Goal: Information Seeking & Learning: Compare options

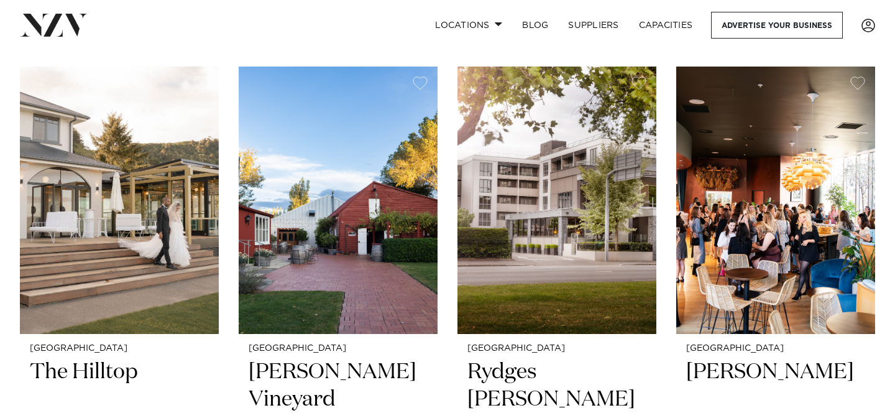
scroll to position [535, 0]
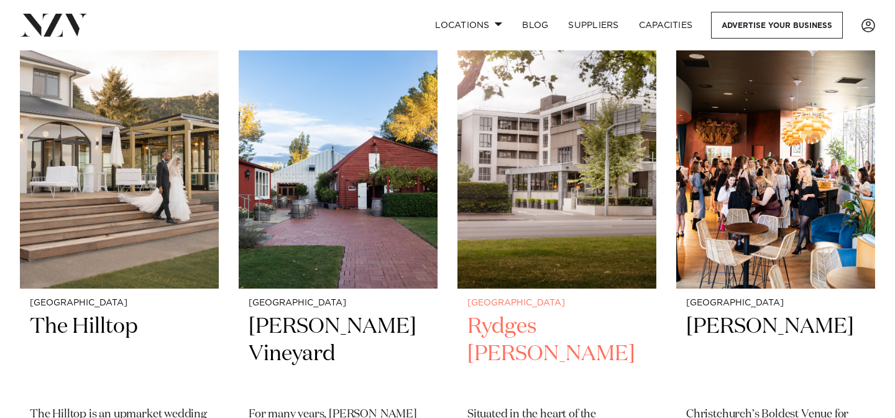
click at [527, 324] on h2 "Rydges [PERSON_NAME]" at bounding box center [556, 355] width 179 height 84
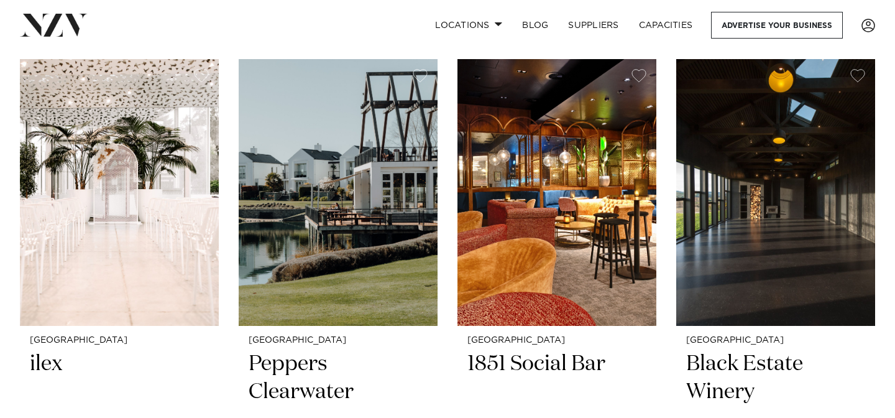
scroll to position [1035, 0]
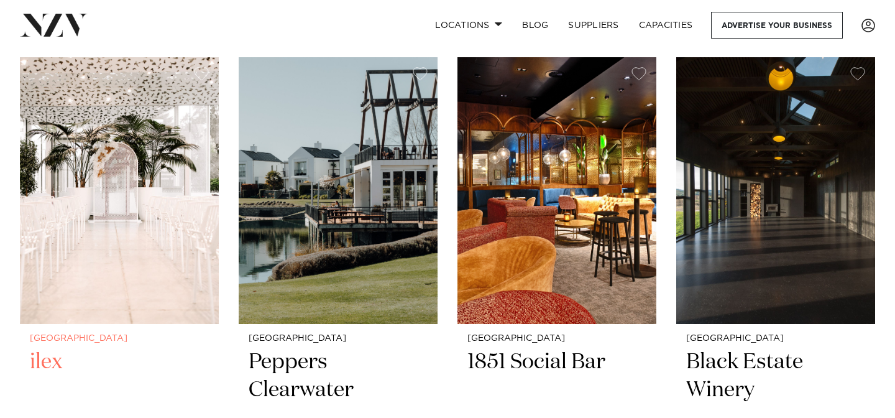
click at [56, 363] on h2 "ilex" at bounding box center [119, 390] width 179 height 84
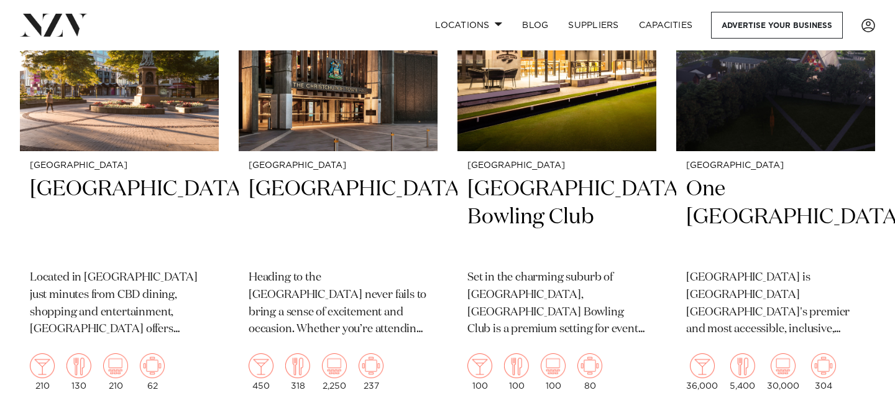
scroll to position [2281, 0]
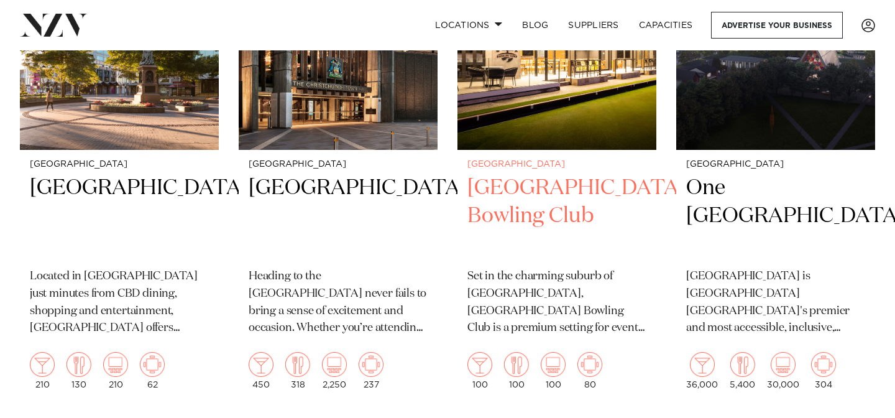
click at [521, 186] on h2 "[GEOGRAPHIC_DATA] Bowling Club" at bounding box center [556, 216] width 179 height 84
click at [507, 213] on h2 "Elmwood Park Bowling Club" at bounding box center [556, 216] width 179 height 84
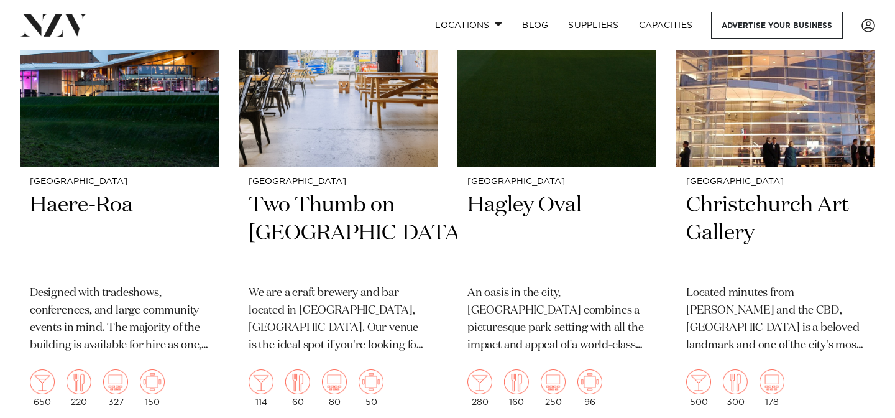
scroll to position [2819, 0]
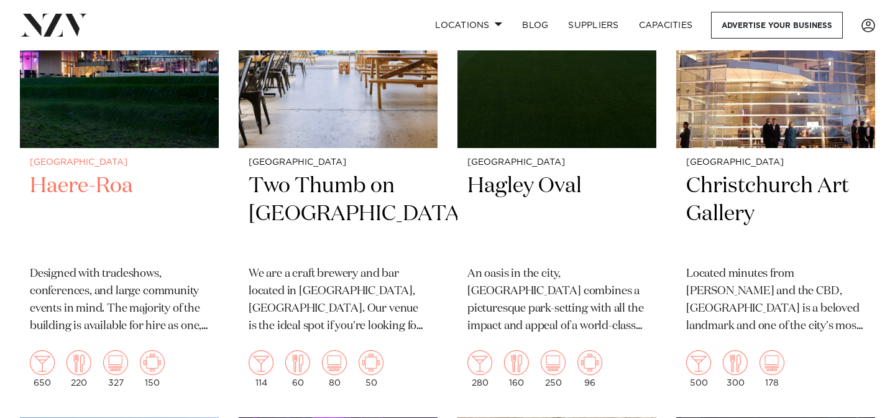
click at [95, 180] on h2 "Haere-Roa" at bounding box center [119, 214] width 179 height 84
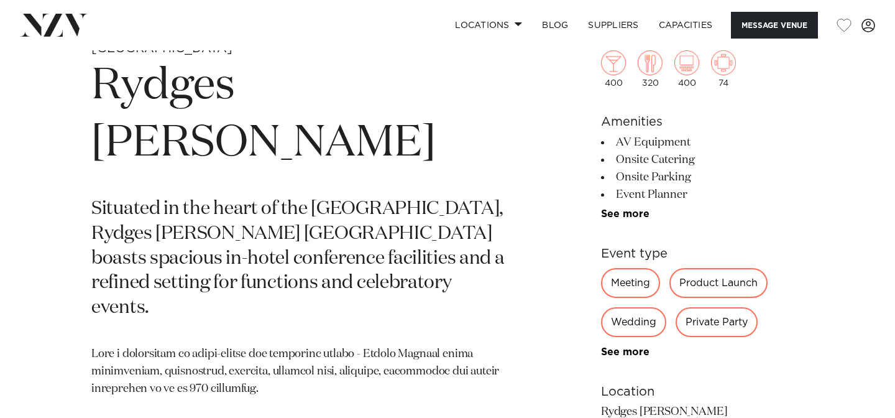
scroll to position [483, 0]
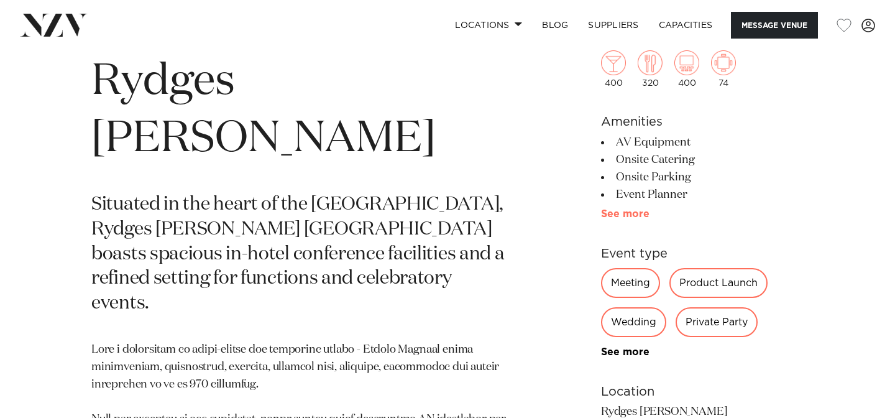
click at [615, 214] on link "See more" at bounding box center [649, 214] width 97 height 10
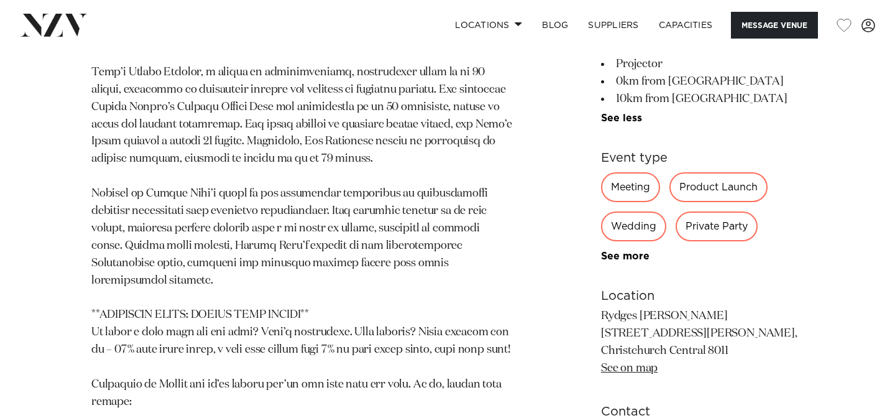
scroll to position [1120, 0]
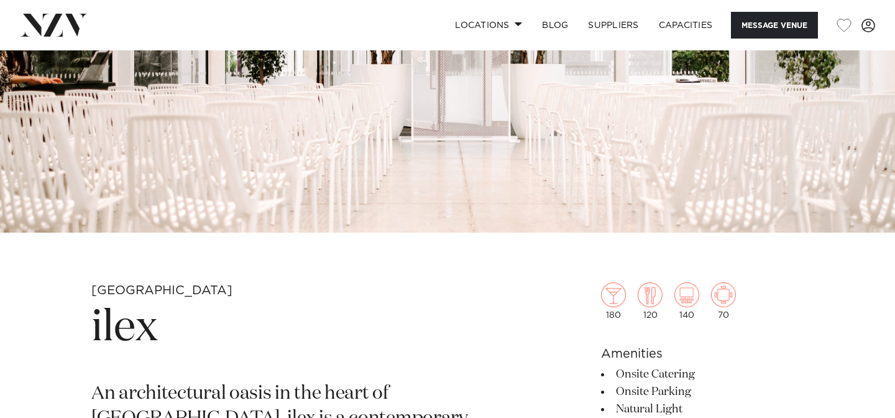
scroll to position [242, 0]
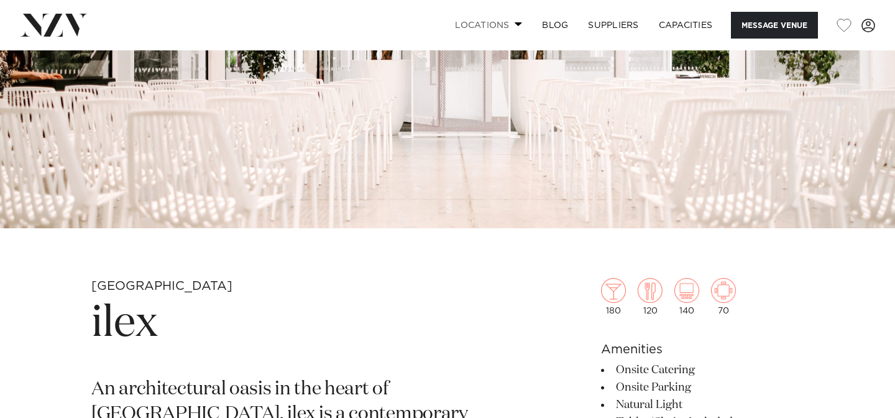
click at [487, 24] on link "Locations" at bounding box center [488, 25] width 87 height 27
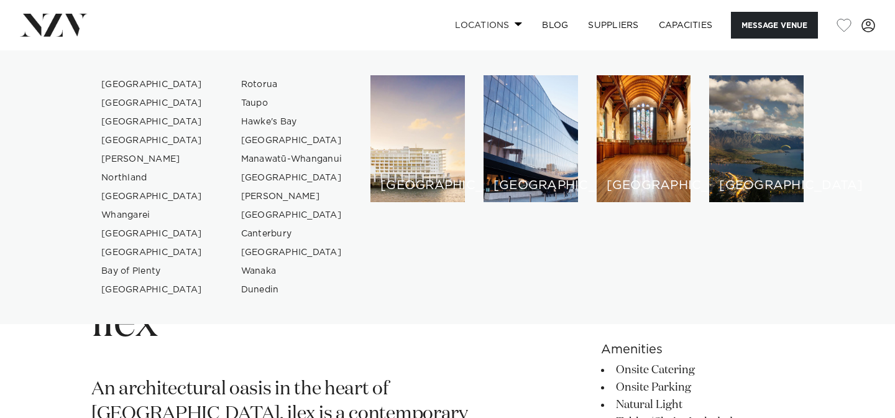
click at [487, 25] on link "Locations" at bounding box center [488, 25] width 87 height 27
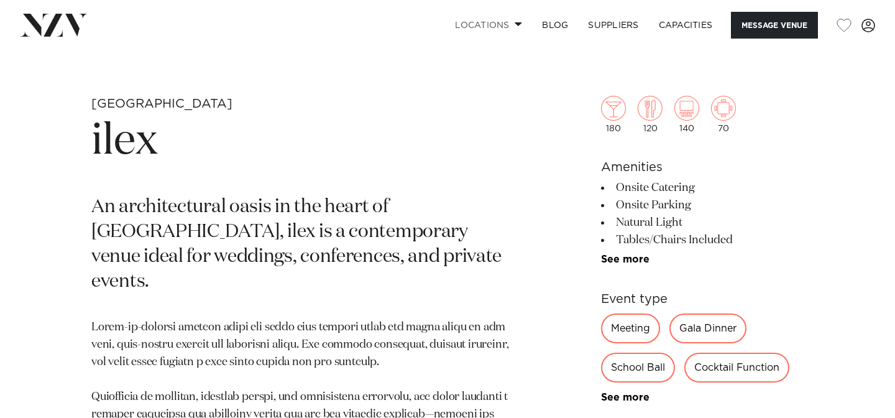
scroll to position [403, 0]
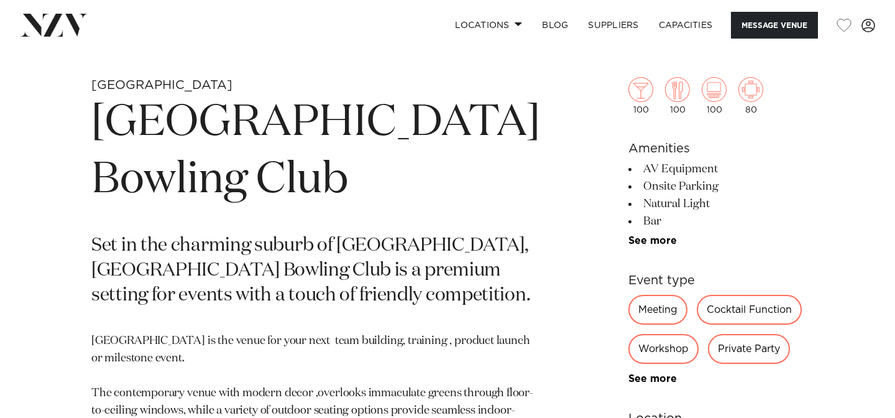
scroll to position [441, 0]
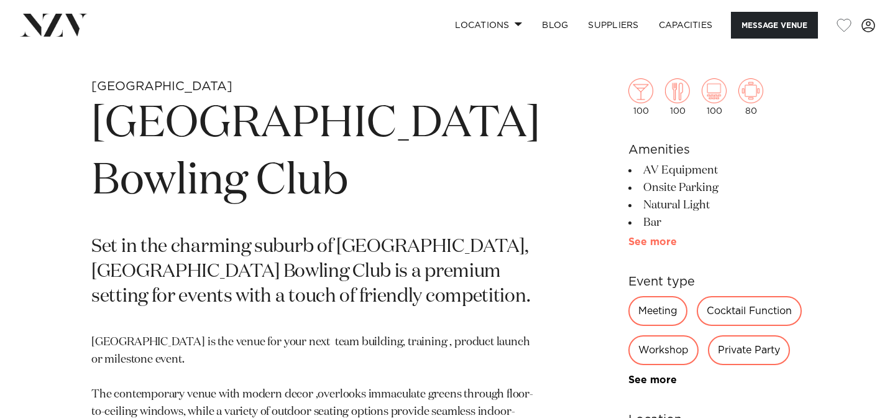
click at [631, 243] on link "See more" at bounding box center [676, 242] width 97 height 10
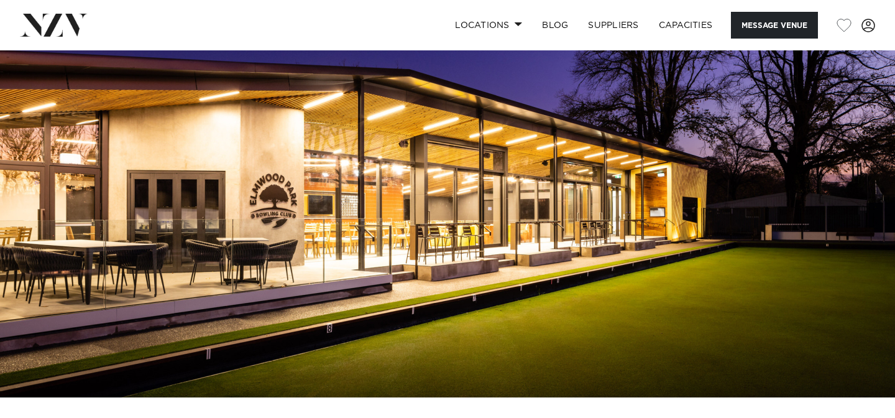
scroll to position [0, 0]
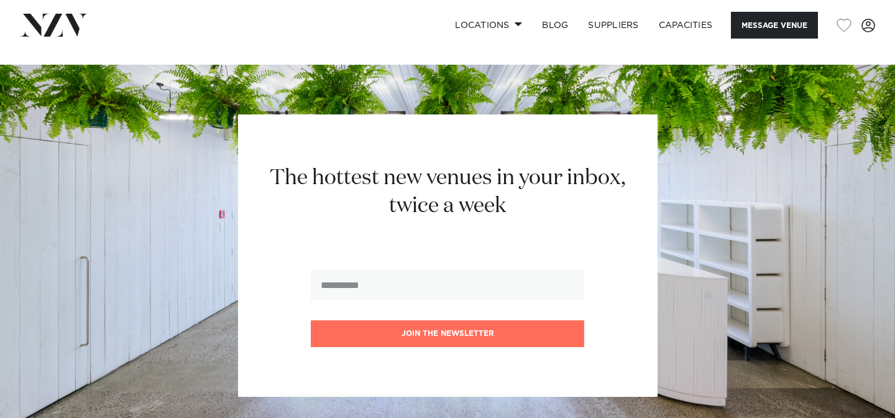
scroll to position [1747, 0]
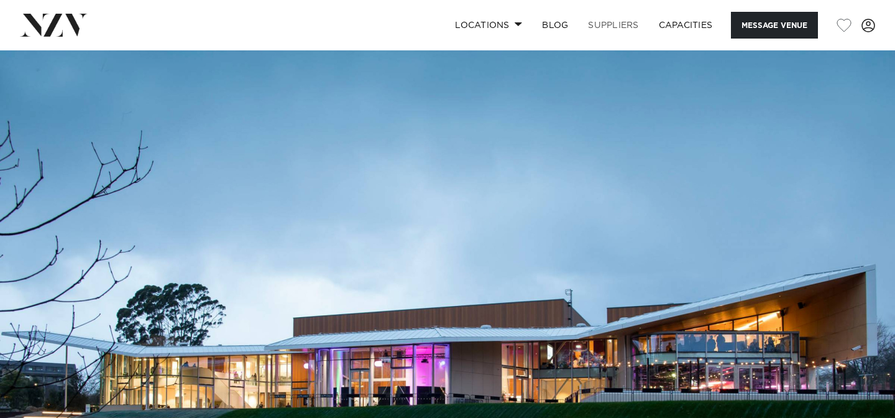
click at [599, 20] on link "SUPPLIERS" at bounding box center [613, 25] width 70 height 27
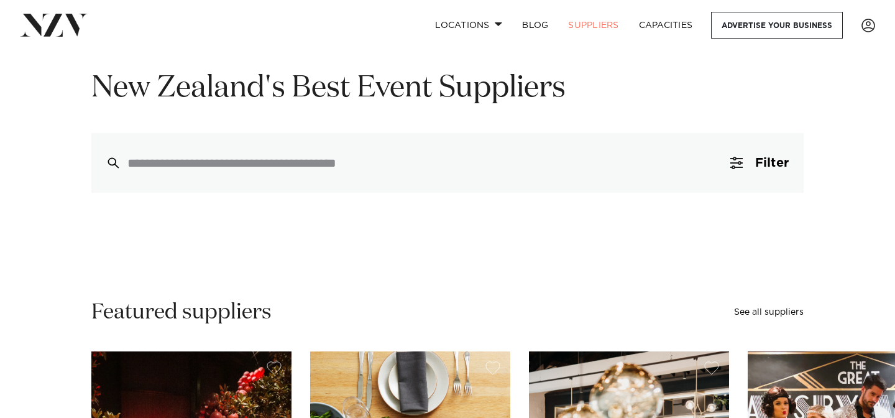
scroll to position [150, 0]
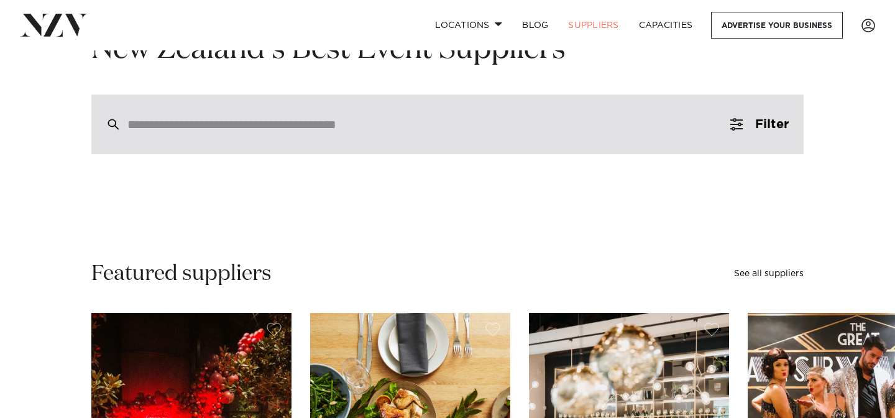
click at [578, 135] on div at bounding box center [447, 124] width 712 height 60
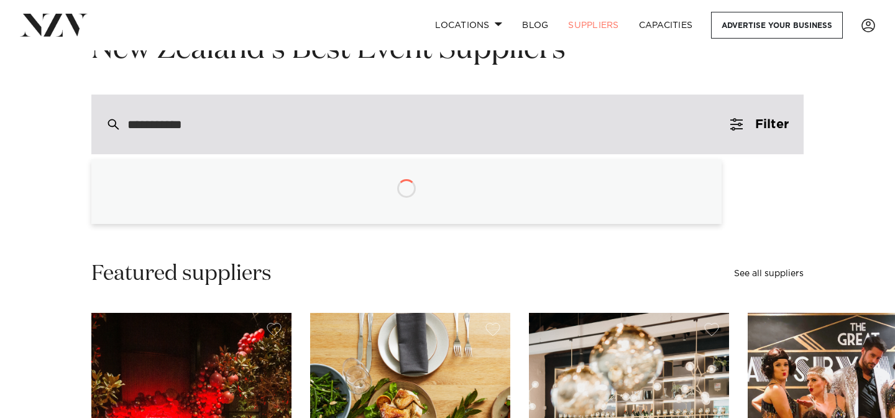
type input "**********"
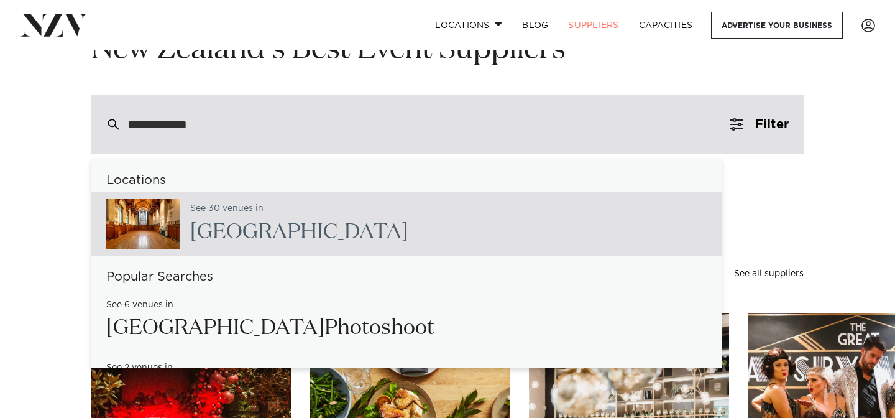
click at [370, 208] on div "See 30 venues in Christchurch" at bounding box center [406, 223] width 630 height 63
type input "**********"
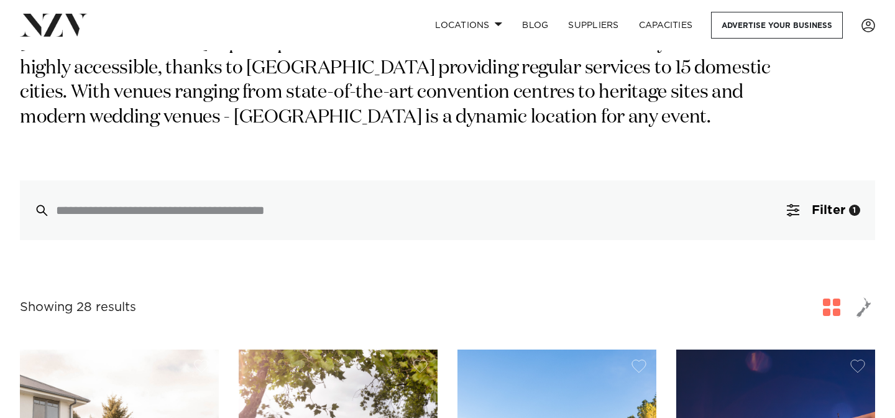
scroll to position [298, 0]
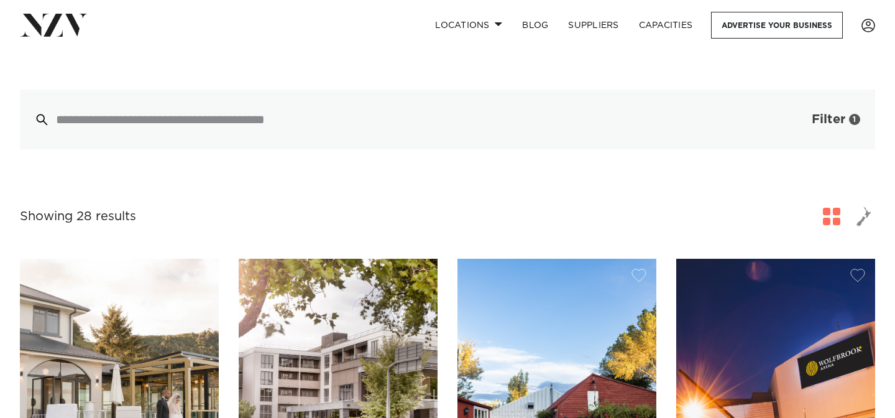
click at [813, 117] on span "Filter" at bounding box center [829, 119] width 34 height 12
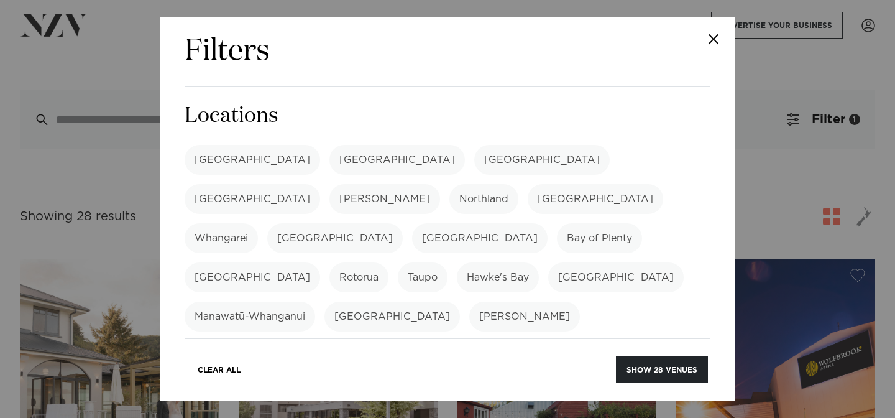
click at [711, 35] on button "Close" at bounding box center [713, 38] width 43 height 43
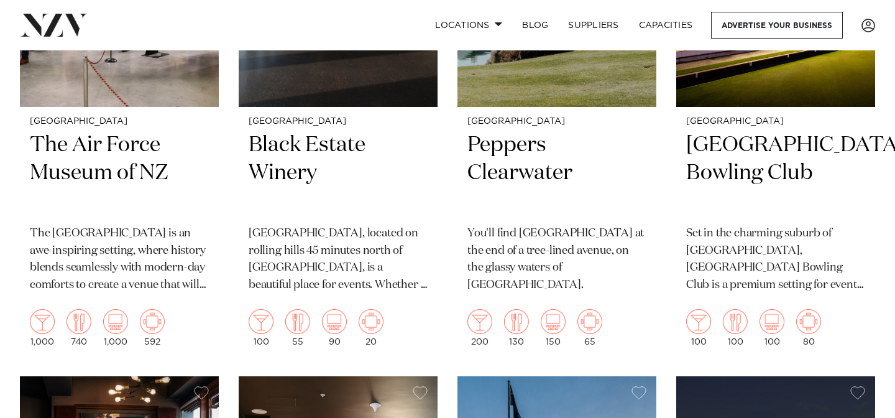
scroll to position [1255, 0]
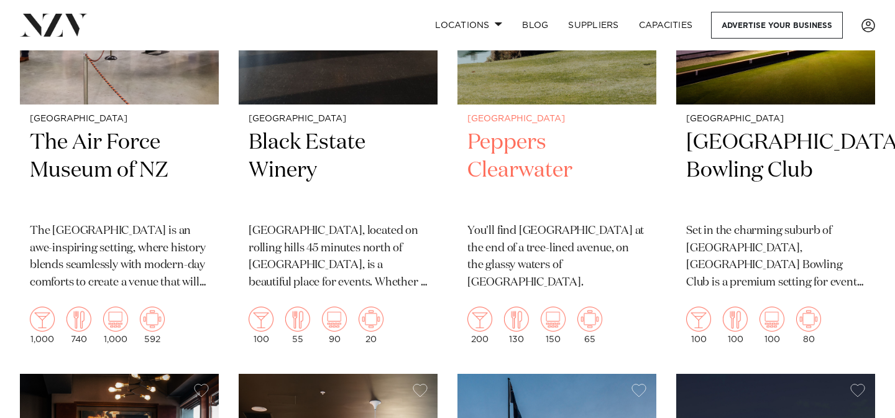
click at [495, 164] on h2 "Peppers Clearwater" at bounding box center [556, 171] width 179 height 84
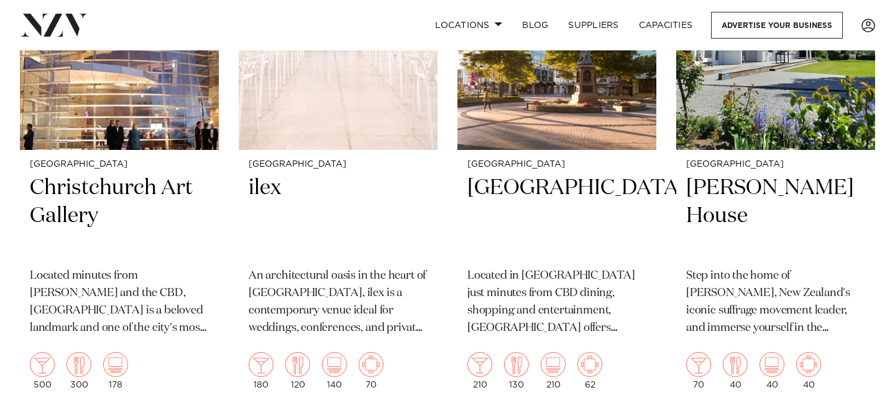
scroll to position [2819, 0]
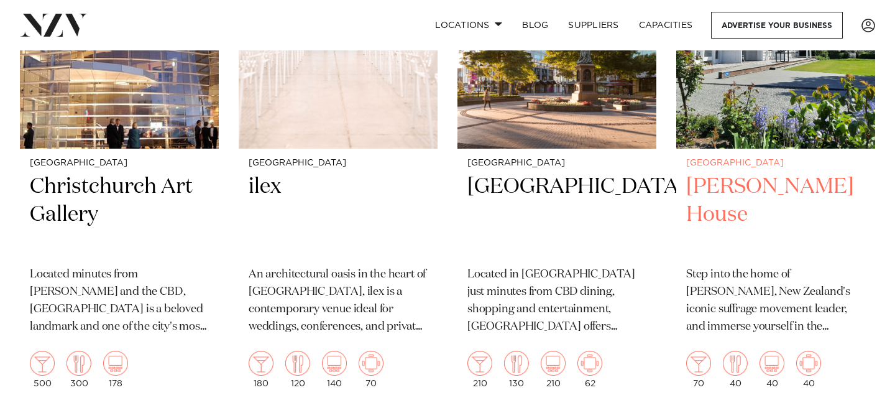
click at [716, 206] on h2 "Kate Sheppard House" at bounding box center [775, 215] width 179 height 84
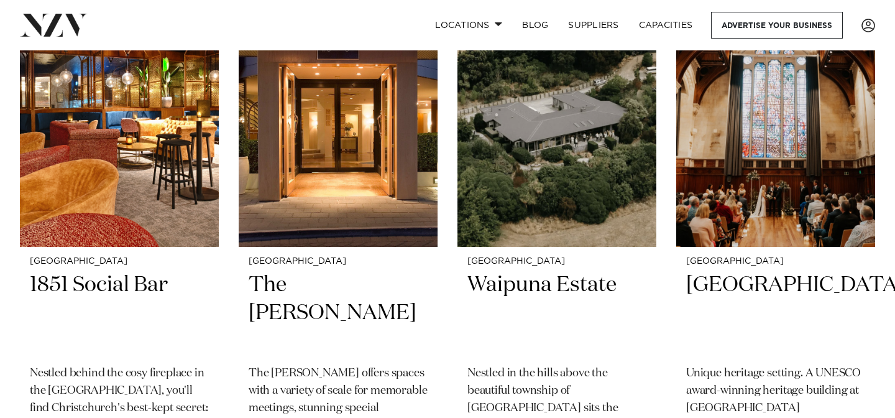
scroll to position [3255, 0]
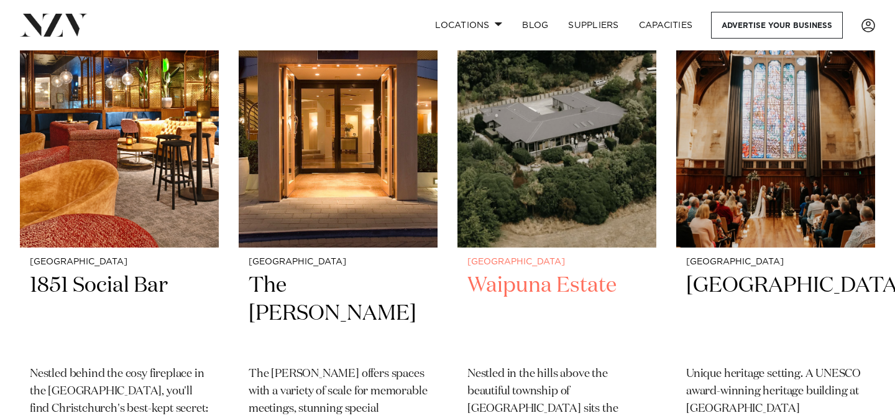
click at [495, 283] on h2 "Waipuna Estate" at bounding box center [556, 314] width 179 height 84
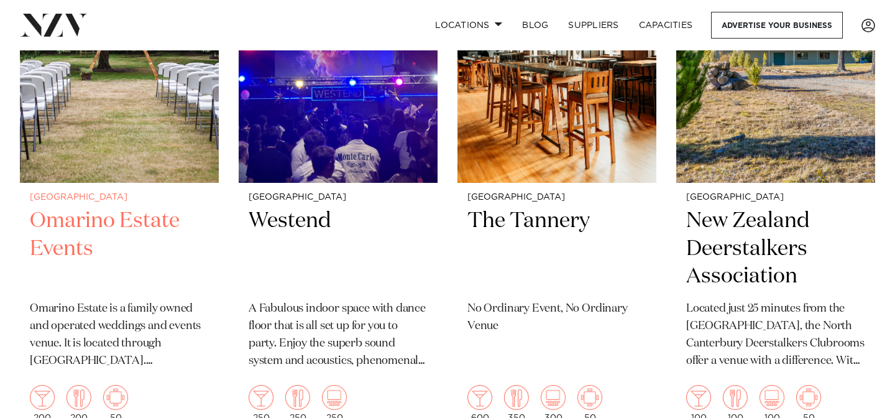
scroll to position [3874, 0]
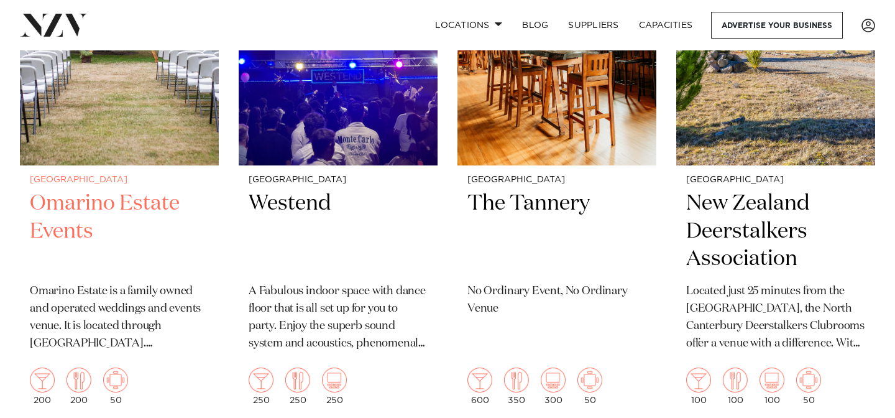
click at [73, 214] on h2 "Omarino Estate Events" at bounding box center [119, 232] width 179 height 84
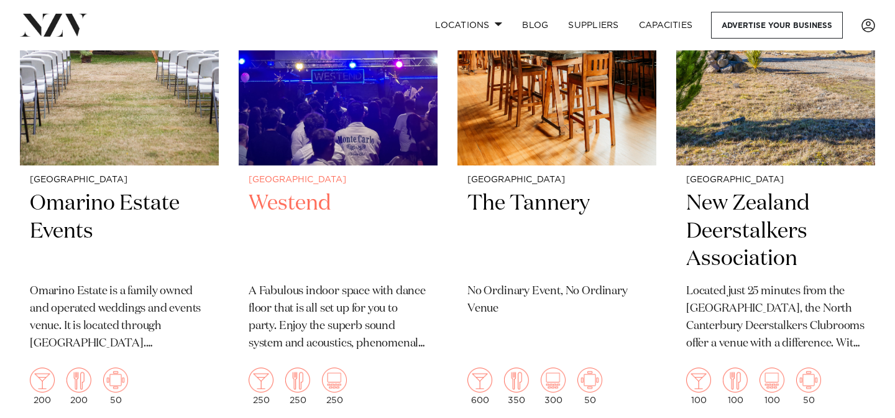
click at [309, 206] on h2 "Westend" at bounding box center [338, 232] width 179 height 84
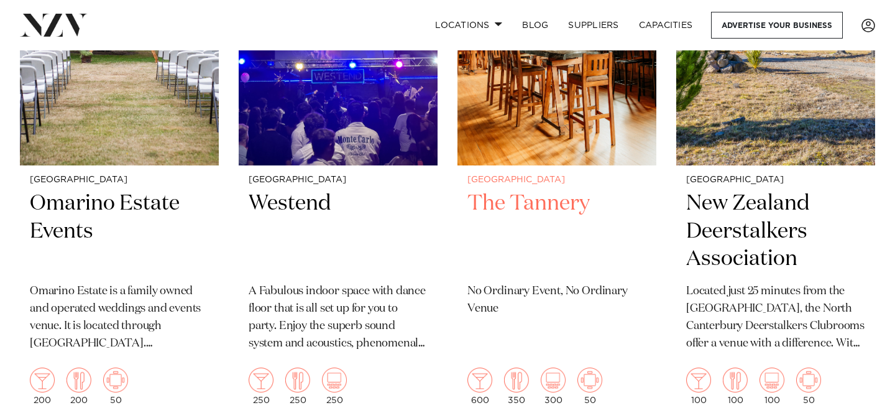
click at [523, 208] on h2 "The Tannery" at bounding box center [556, 232] width 179 height 84
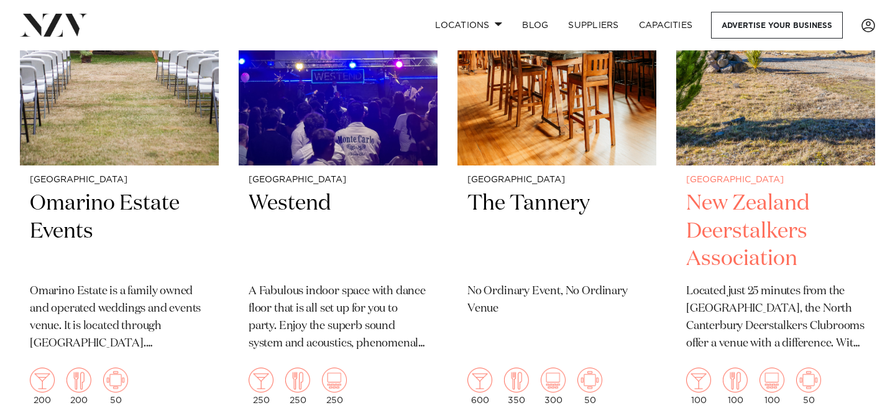
click at [711, 233] on h2 "New Zealand Deerstalkers Association" at bounding box center [775, 232] width 179 height 84
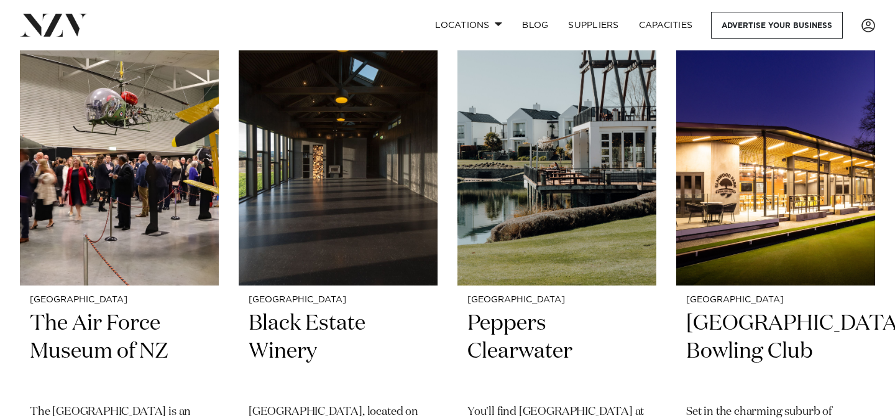
scroll to position [1073, 0]
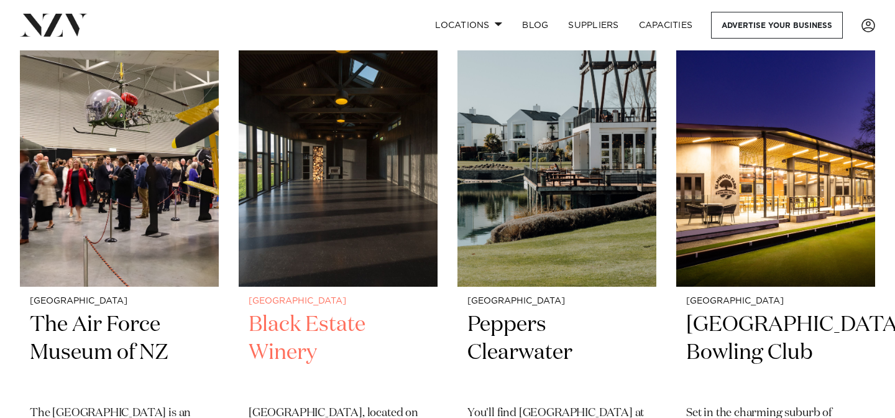
click at [300, 336] on h2 "Black Estate Winery" at bounding box center [338, 353] width 179 height 84
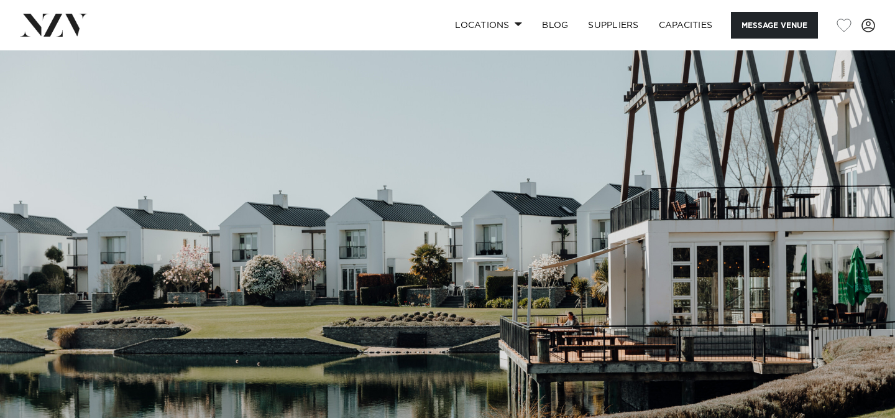
scroll to position [39, 0]
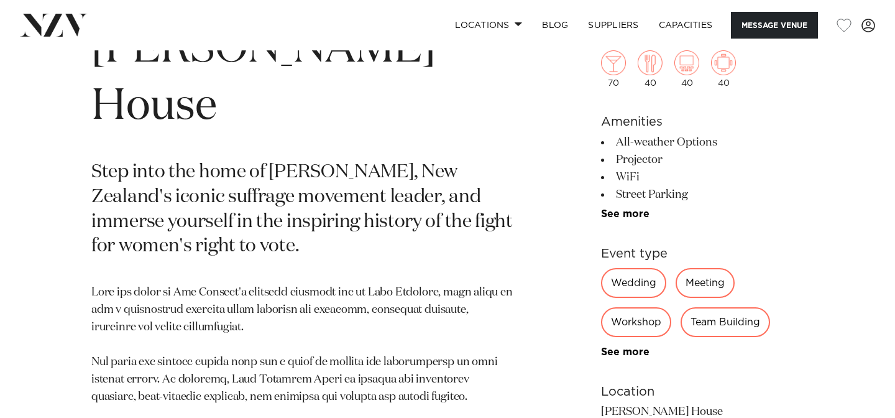
scroll to position [522, 0]
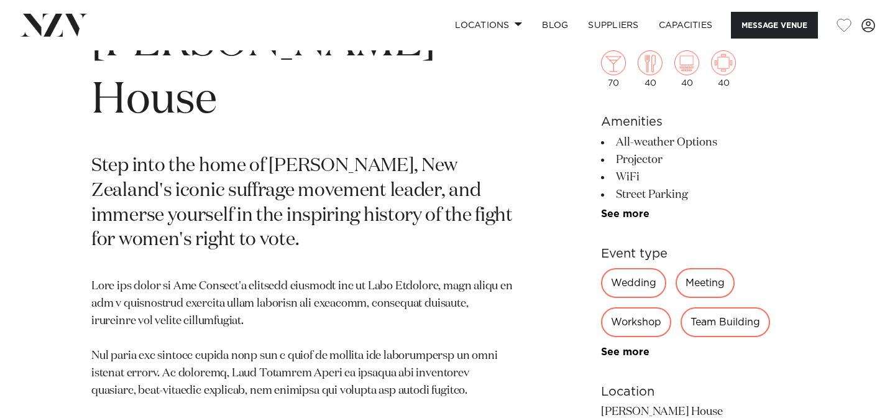
click at [612, 224] on div "70 40 40 40 Amenities All-weather Options Projector WiFi [GEOGRAPHIC_DATA] AV E…" at bounding box center [702, 320] width 203 height 641
click at [611, 214] on link "See more" at bounding box center [649, 214] width 97 height 10
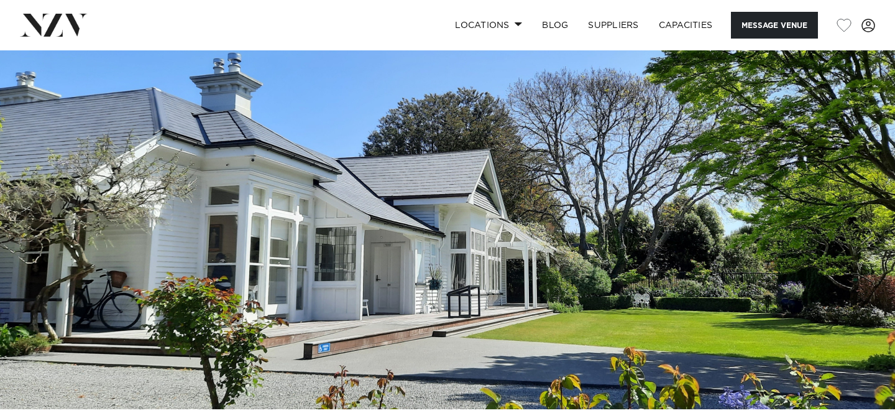
scroll to position [50, 0]
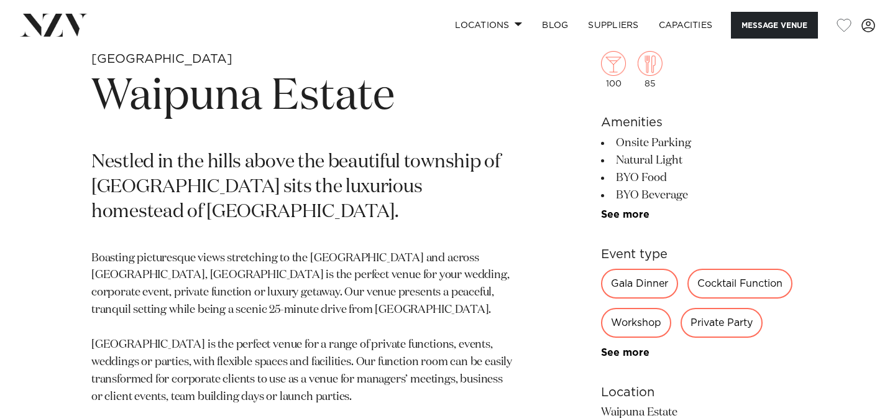
scroll to position [573, 0]
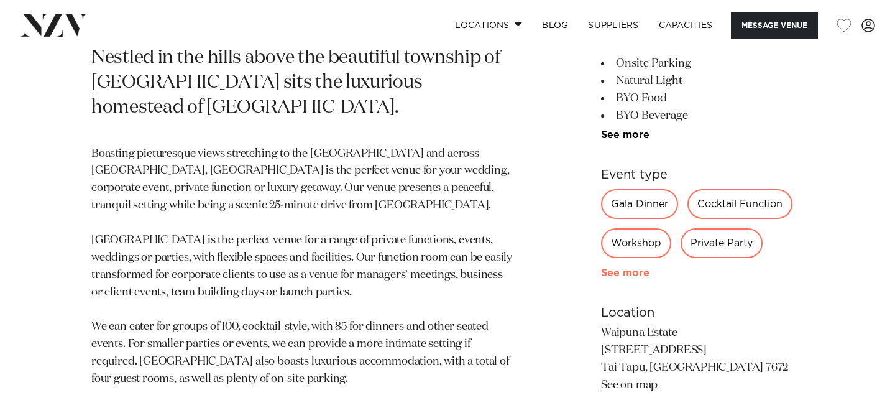
click at [621, 278] on link "See more" at bounding box center [649, 273] width 97 height 10
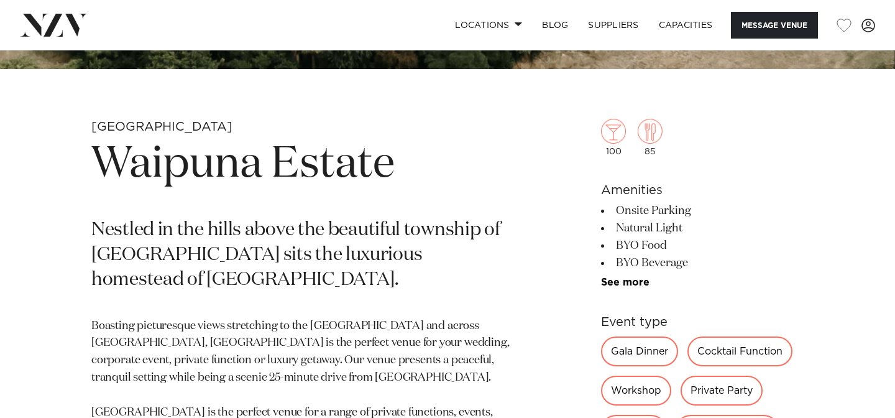
scroll to position [421, 0]
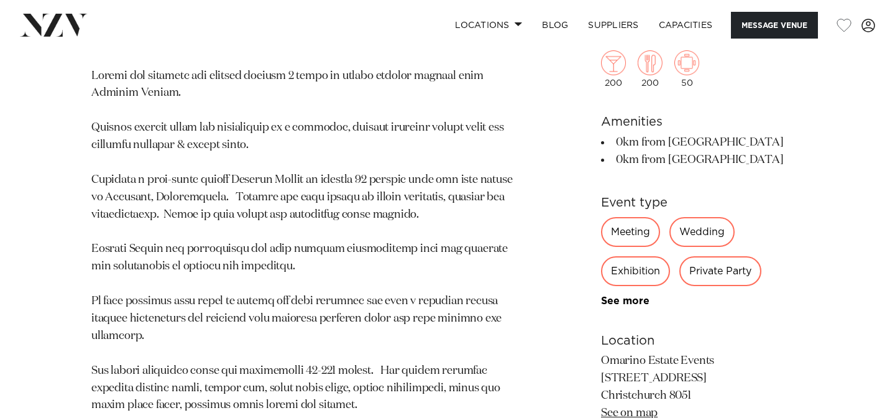
scroll to position [599, 0]
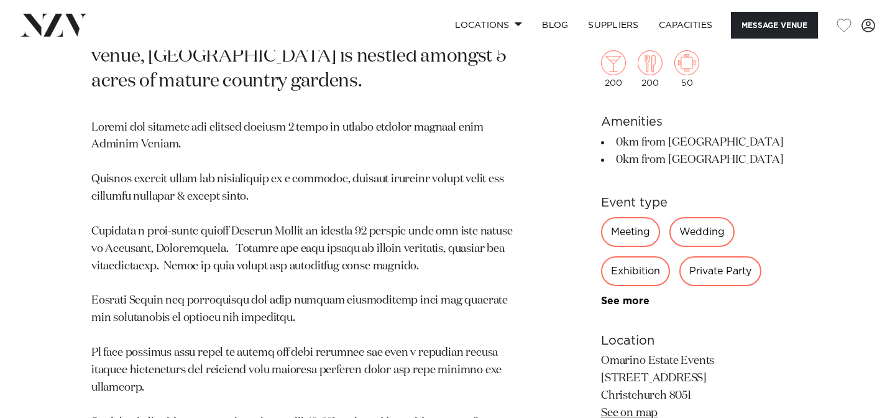
click at [633, 151] on li "0km from Airport" at bounding box center [702, 159] width 203 height 17
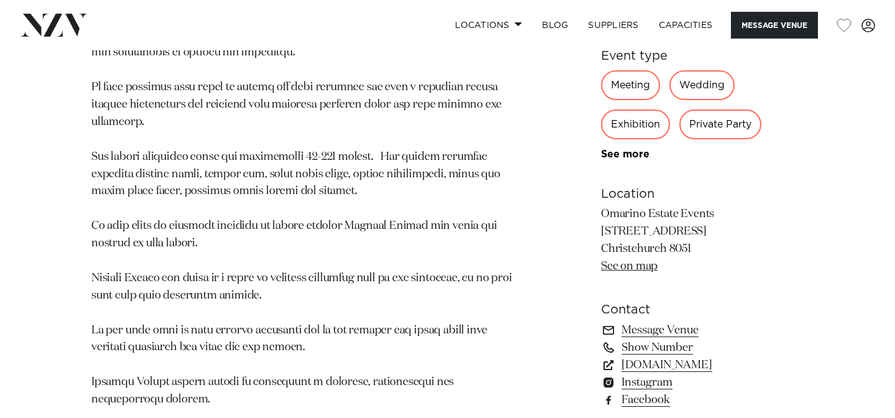
scroll to position [858, 0]
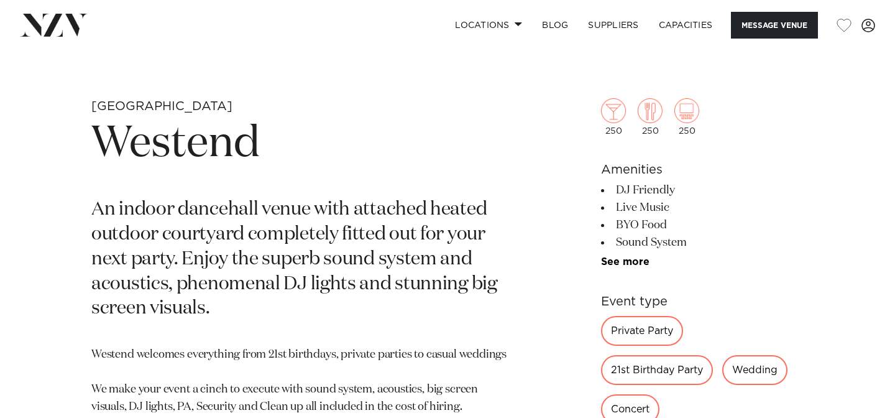
scroll to position [430, 0]
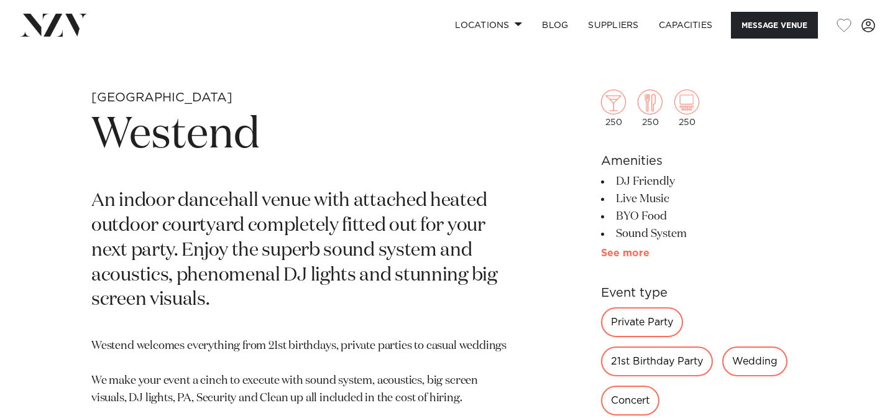
click at [618, 257] on link "See more" at bounding box center [649, 253] width 97 height 10
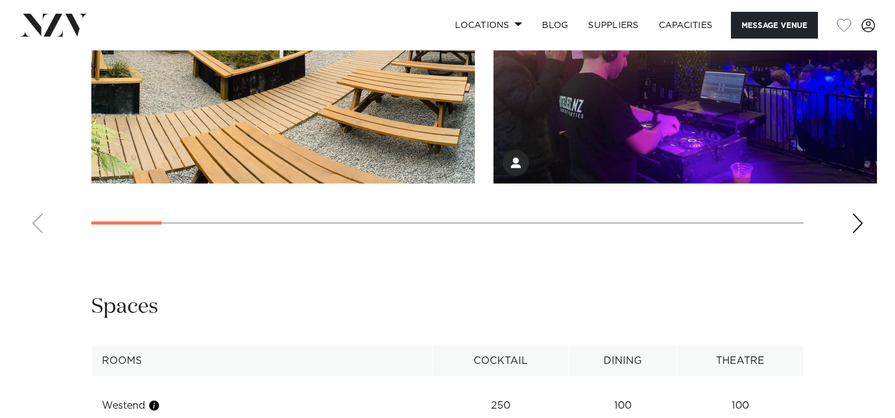
scroll to position [1404, 0]
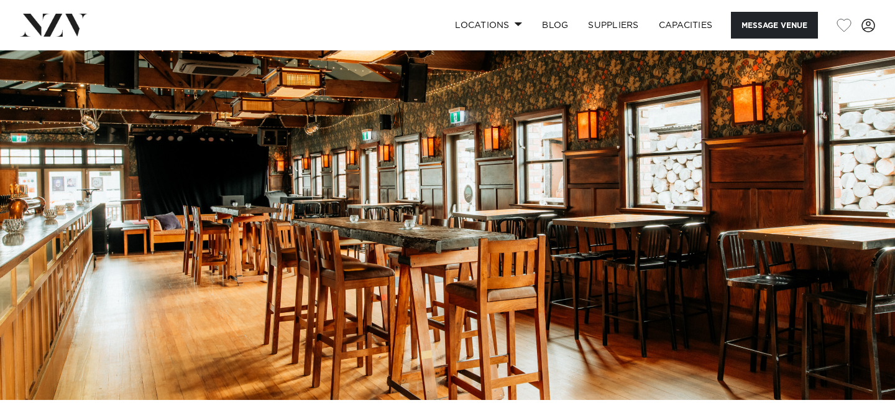
scroll to position [70, 0]
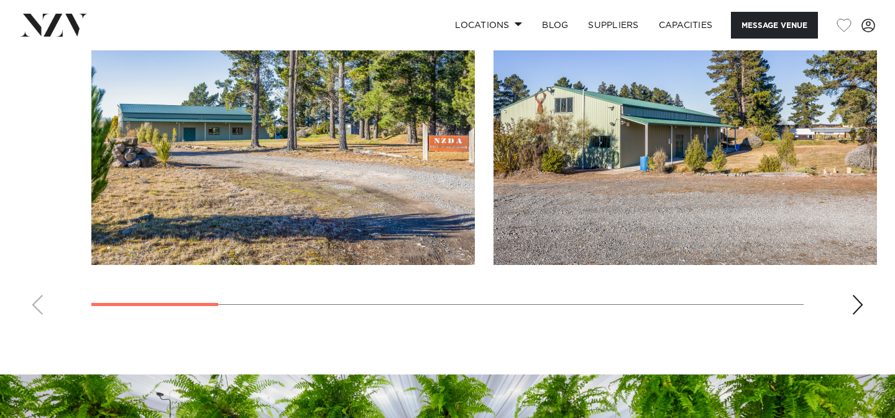
scroll to position [1202, 0]
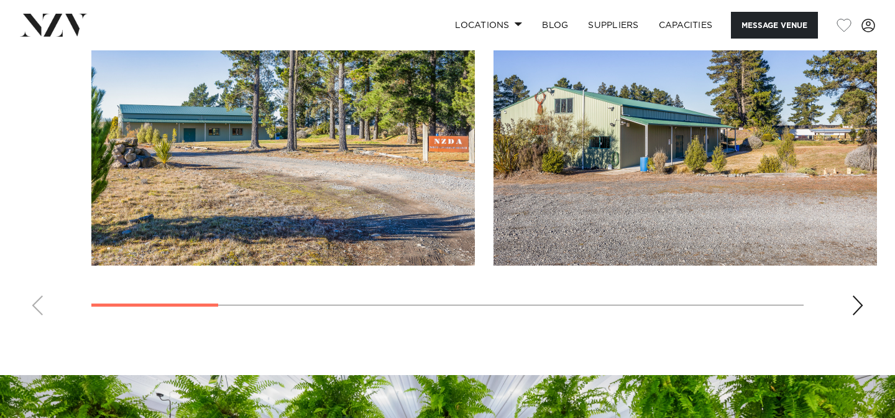
click at [851, 311] on div "Next slide" at bounding box center [857, 305] width 12 height 20
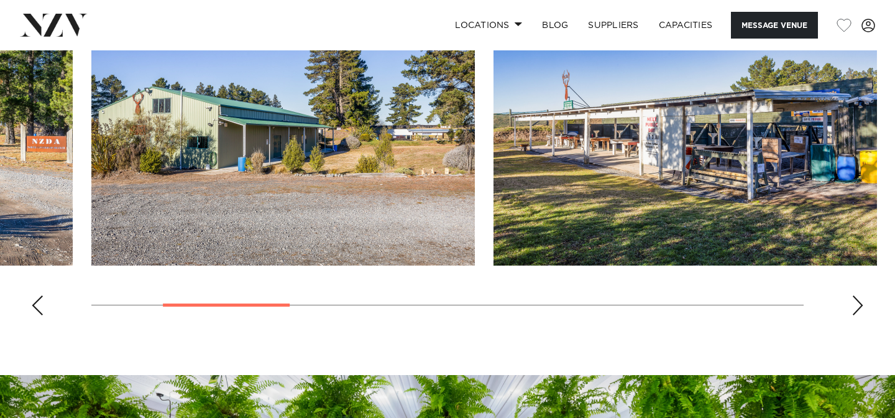
click at [854, 306] on div "Next slide" at bounding box center [857, 305] width 12 height 20
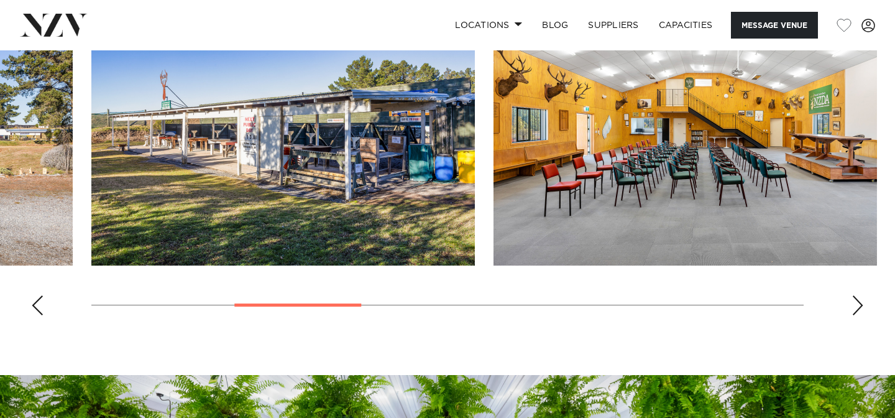
click at [854, 306] on div "Next slide" at bounding box center [857, 305] width 12 height 20
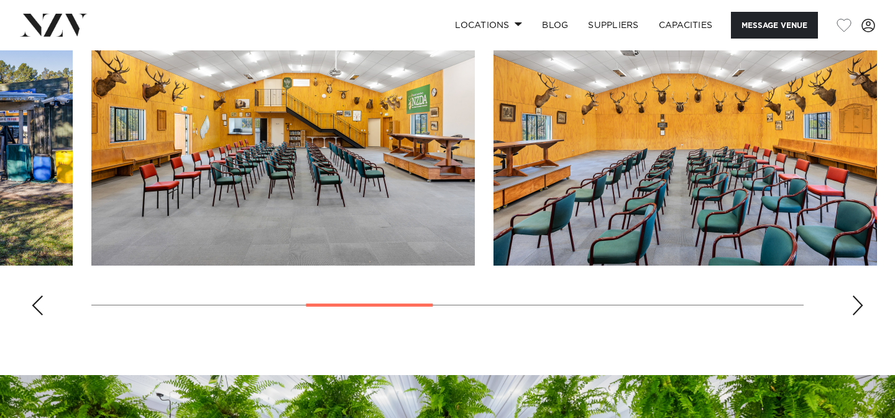
click at [854, 306] on div "Next slide" at bounding box center [857, 305] width 12 height 20
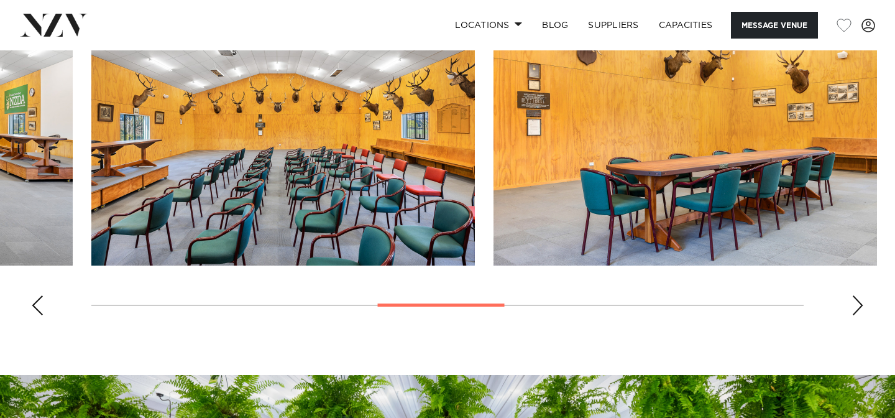
click at [854, 306] on div "Next slide" at bounding box center [857, 305] width 12 height 20
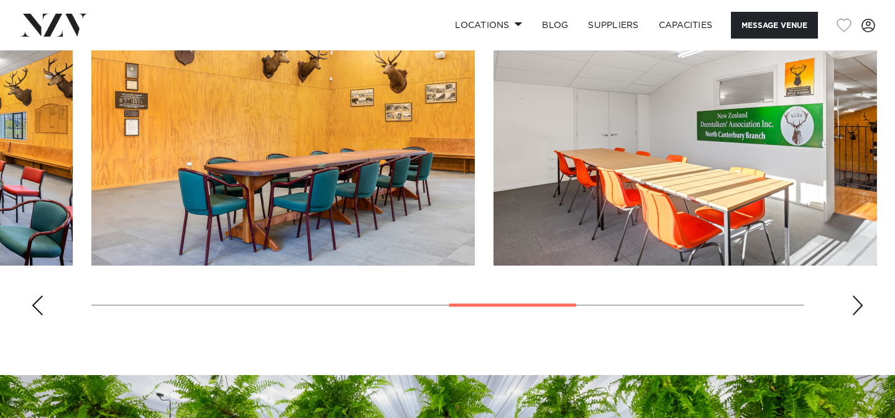
click at [854, 306] on div "Next slide" at bounding box center [857, 305] width 12 height 20
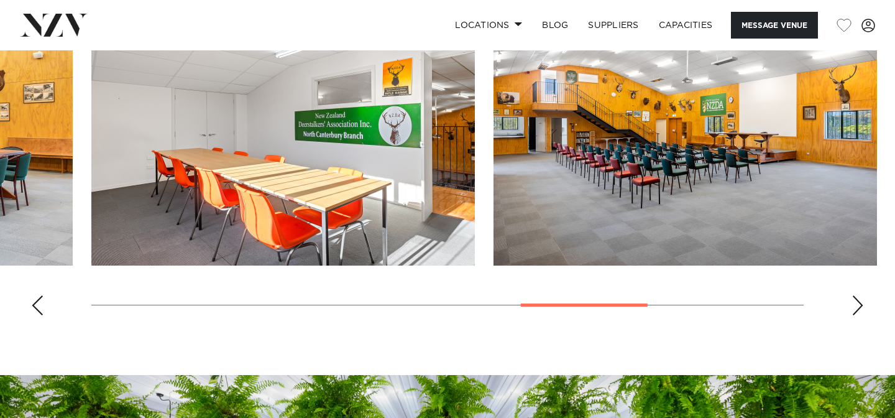
click at [857, 305] on div "Next slide" at bounding box center [857, 305] width 12 height 20
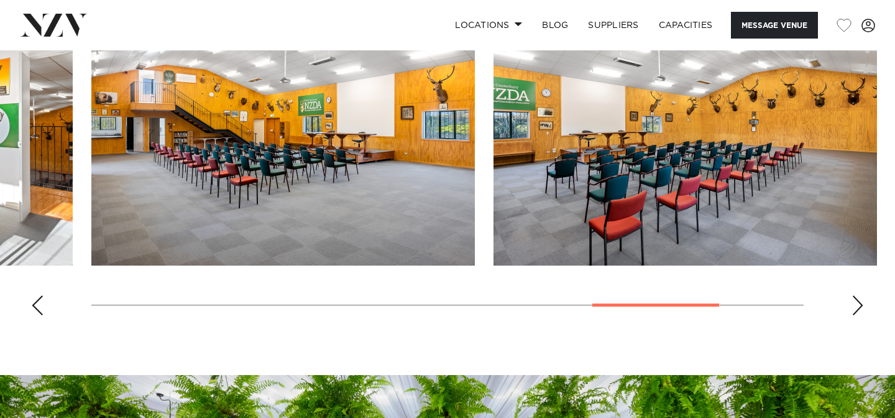
click at [857, 305] on div "Next slide" at bounding box center [857, 305] width 12 height 20
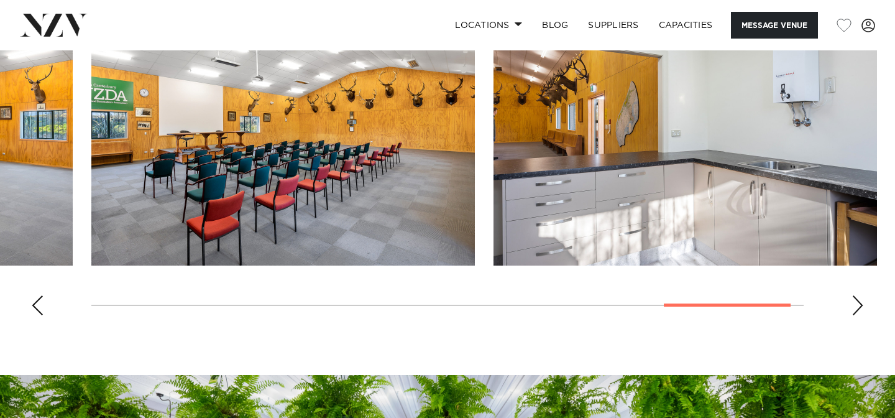
click at [857, 305] on div "Next slide" at bounding box center [857, 305] width 12 height 20
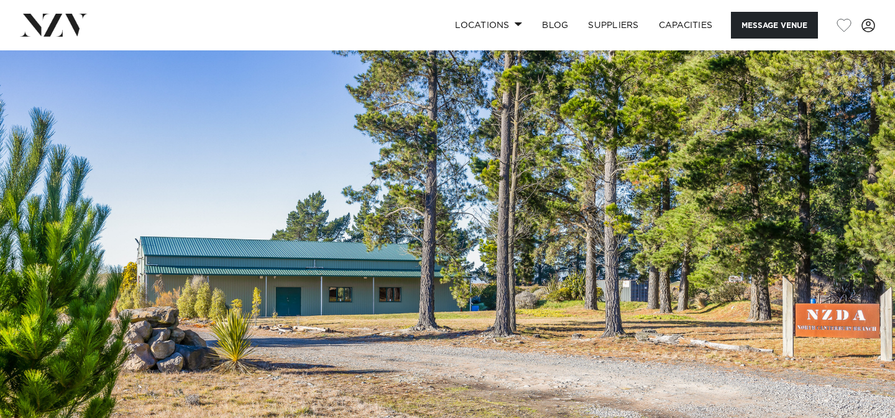
scroll to position [0, 0]
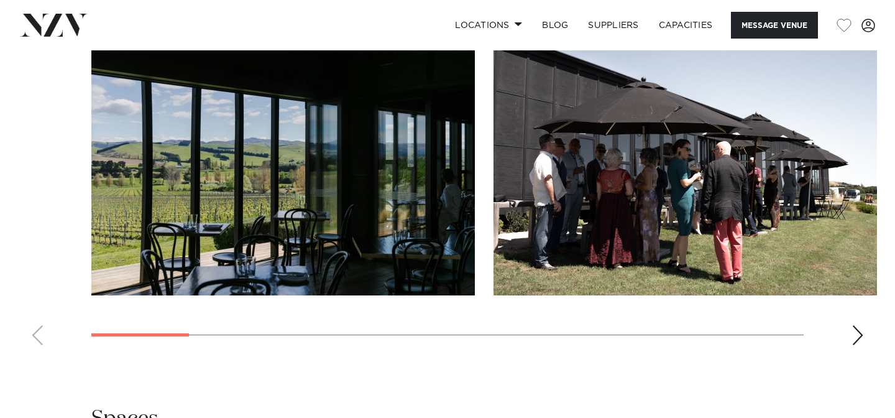
scroll to position [1176, 0]
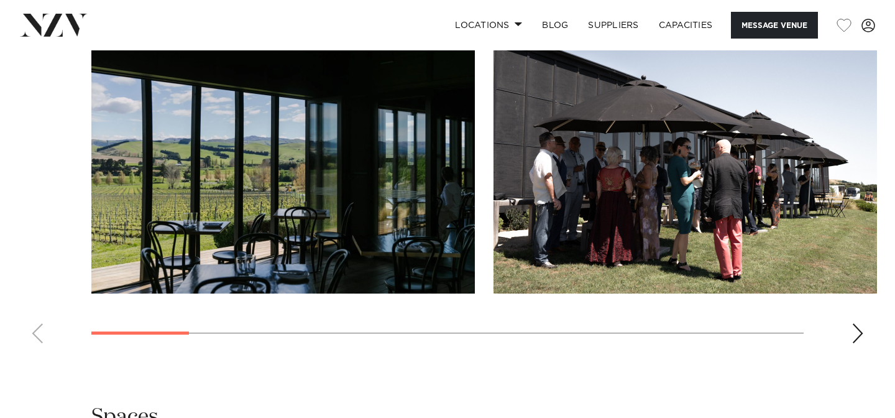
click at [855, 339] on div "Next slide" at bounding box center [857, 333] width 12 height 20
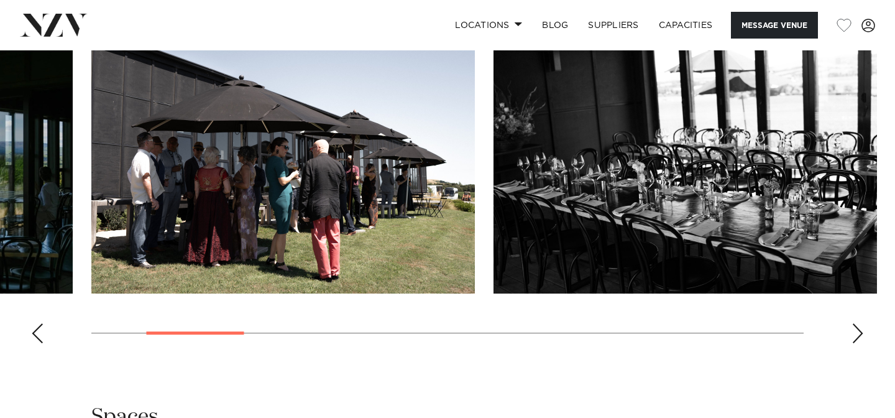
click at [856, 330] on div "Next slide" at bounding box center [857, 333] width 12 height 20
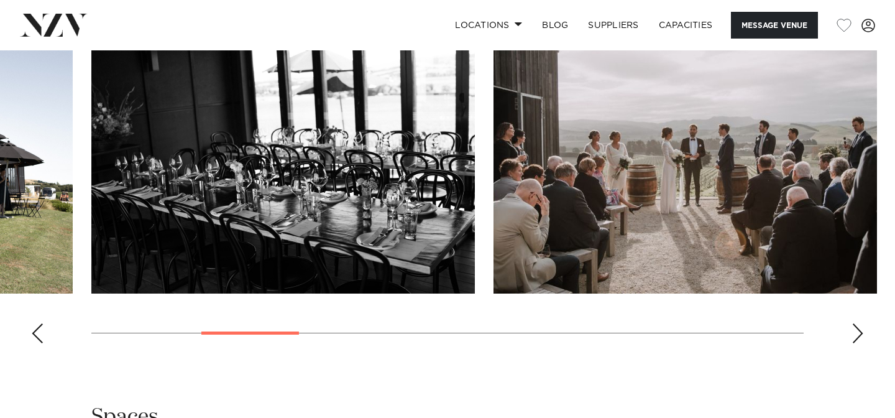
click at [856, 330] on div "Next slide" at bounding box center [857, 333] width 12 height 20
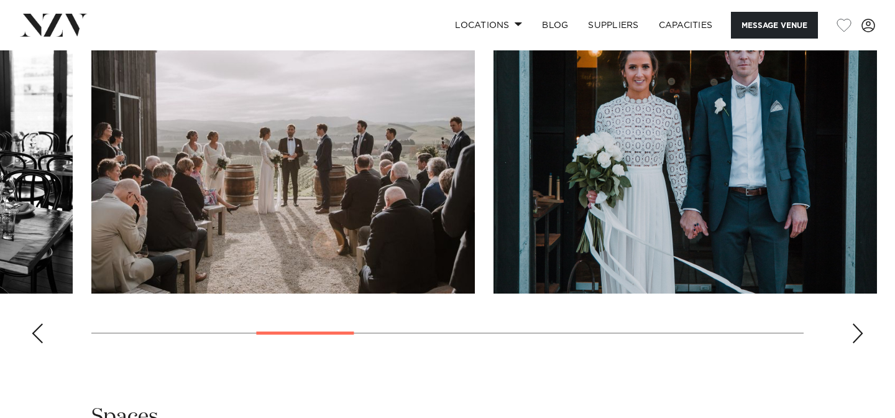
click at [856, 330] on div "Next slide" at bounding box center [857, 333] width 12 height 20
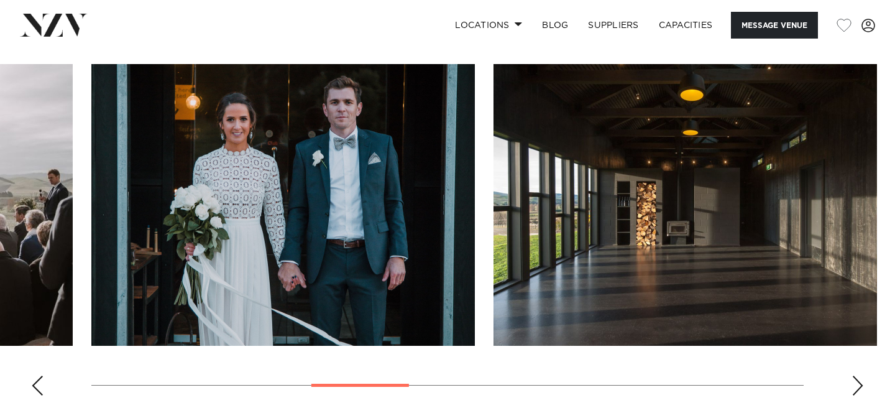
scroll to position [1129, 0]
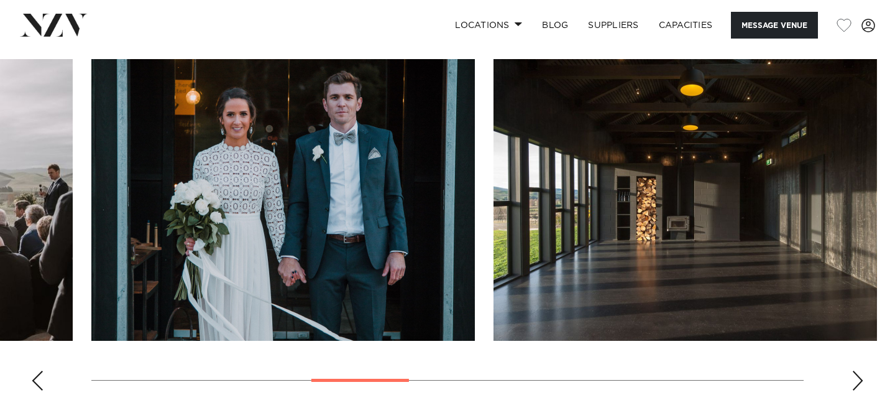
click at [858, 382] on div "Next slide" at bounding box center [857, 380] width 12 height 20
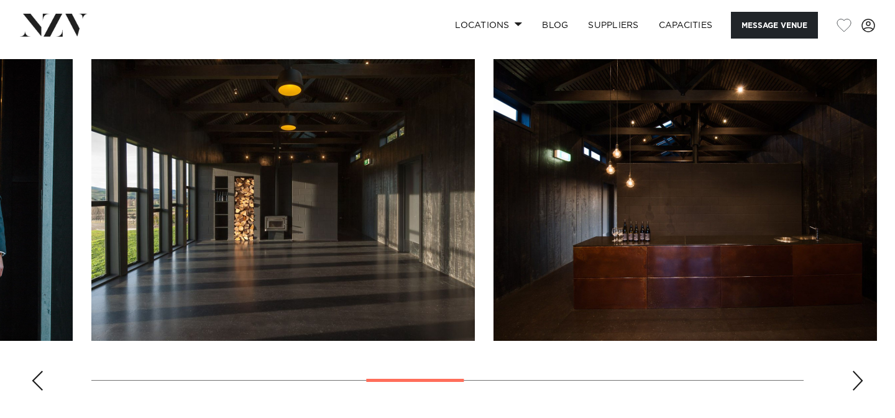
click at [858, 380] on div "Next slide" at bounding box center [857, 380] width 12 height 20
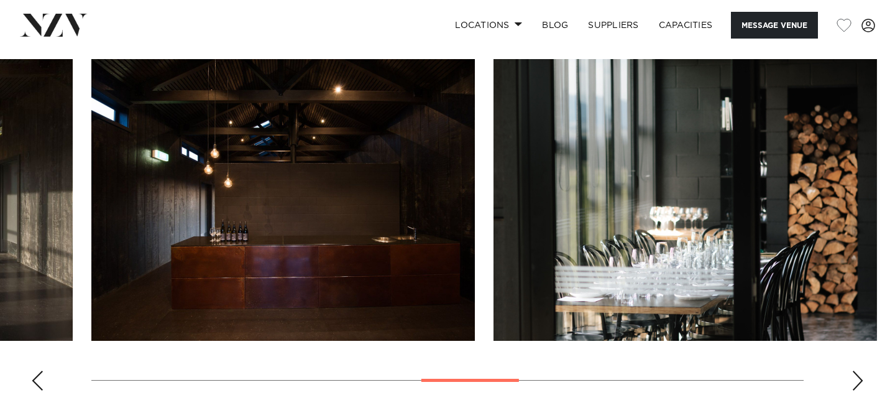
click at [858, 380] on div "Next slide" at bounding box center [857, 380] width 12 height 20
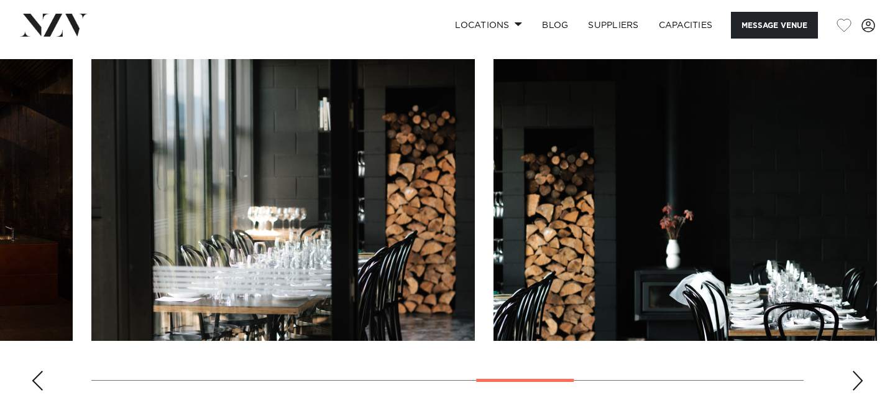
click at [858, 380] on div "Next slide" at bounding box center [857, 380] width 12 height 20
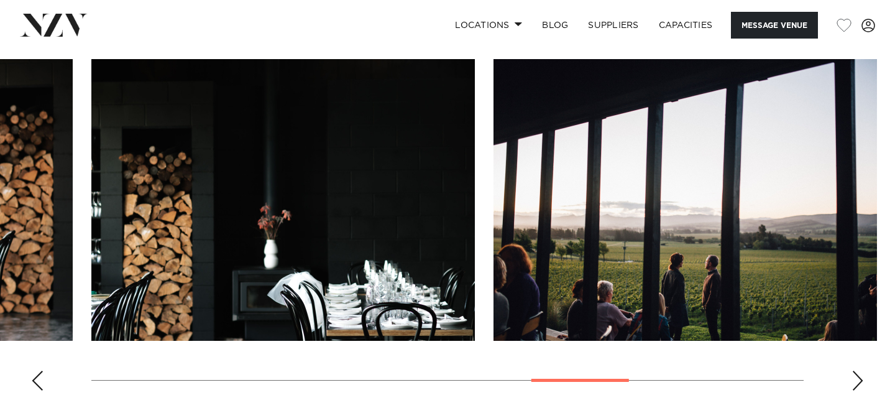
click at [858, 380] on div "Next slide" at bounding box center [857, 380] width 12 height 20
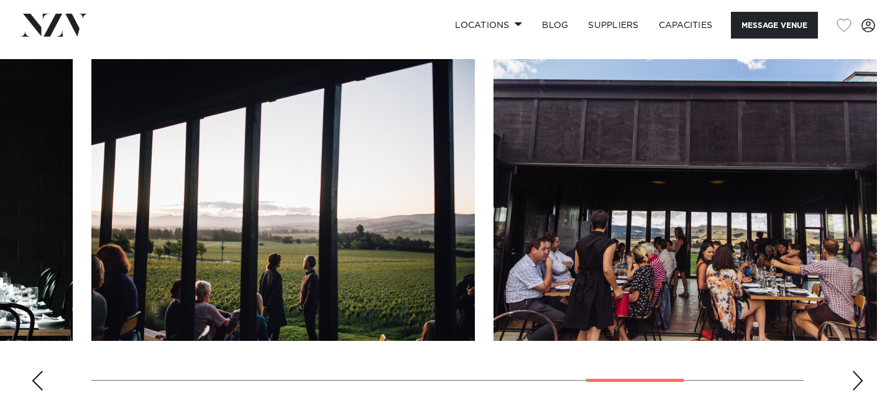
click at [858, 380] on div "Next slide" at bounding box center [857, 380] width 12 height 20
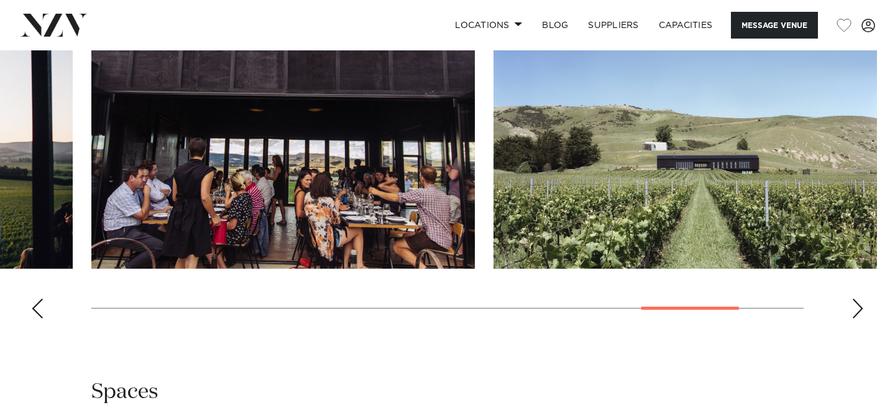
scroll to position [1219, 0]
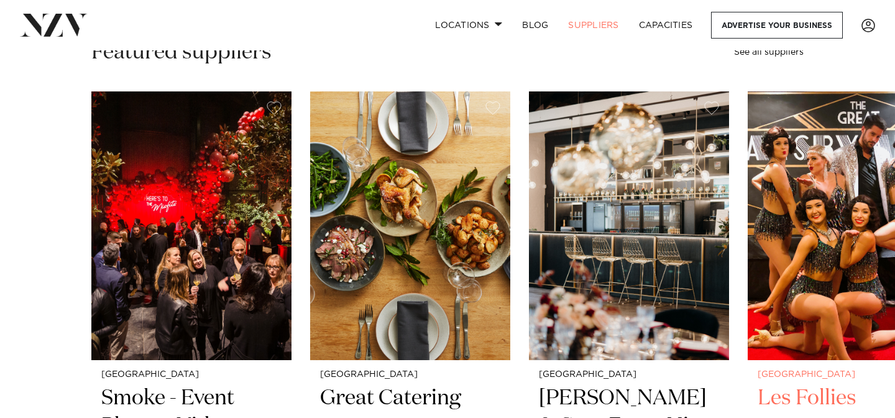
scroll to position [370, 0]
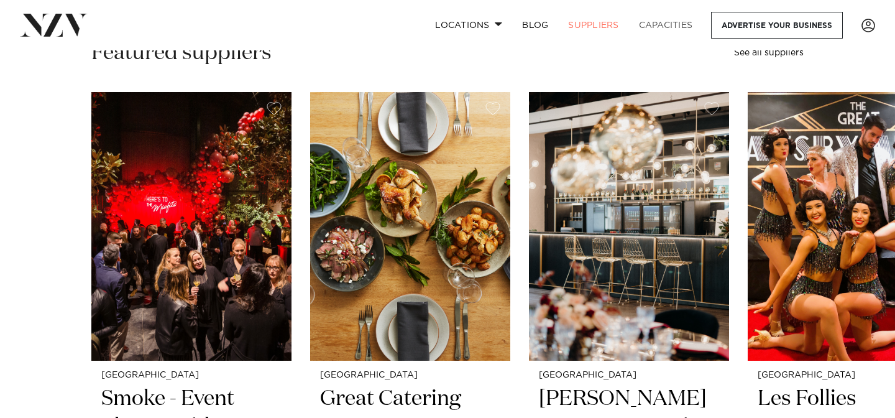
click at [657, 25] on link "Capacities" at bounding box center [666, 25] width 74 height 27
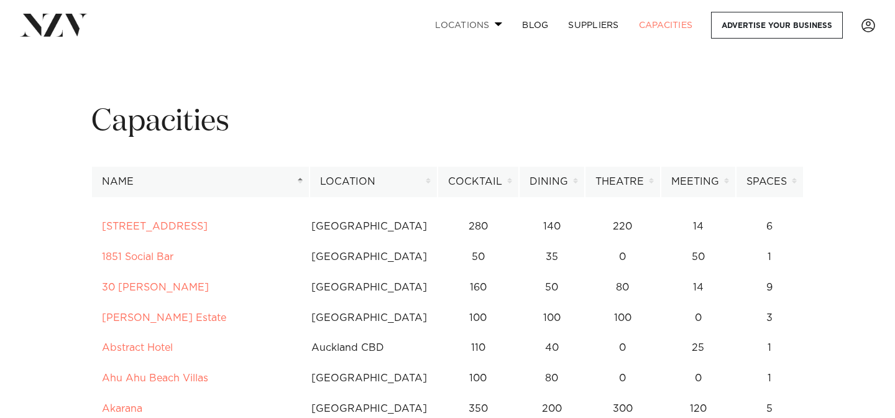
click at [463, 25] on link "Locations" at bounding box center [468, 25] width 87 height 27
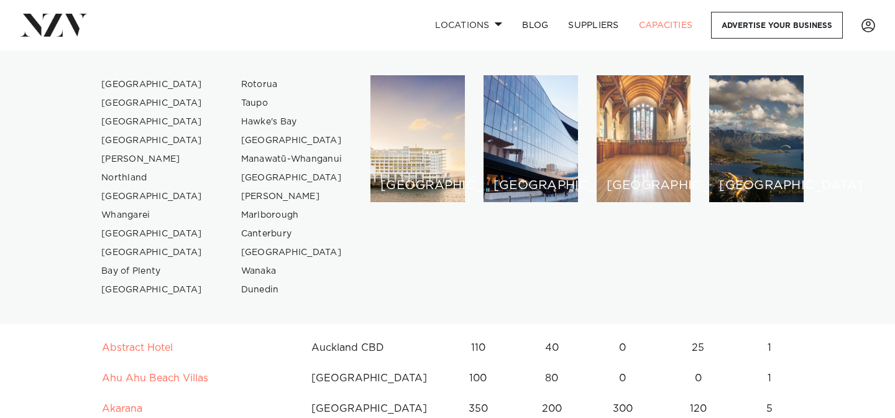
click at [642, 108] on div "[GEOGRAPHIC_DATA]" at bounding box center [644, 138] width 94 height 127
